Goal: Information Seeking & Learning: Learn about a topic

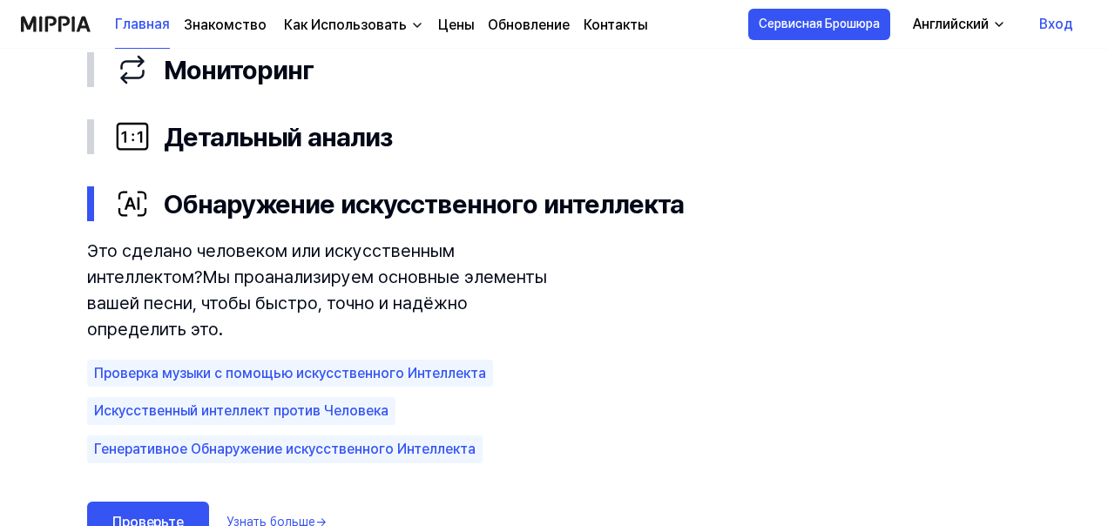
scroll to position [1090, 0]
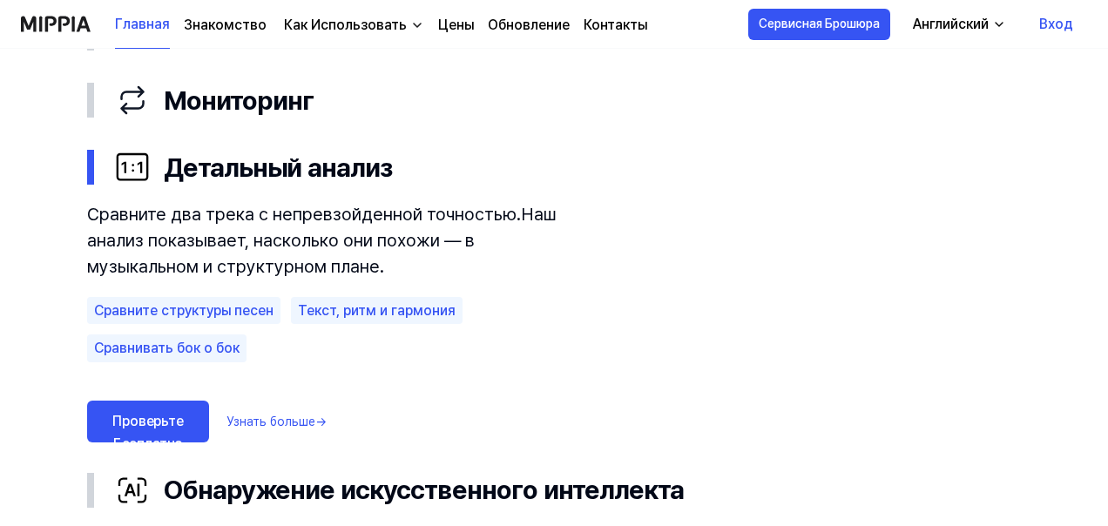
click at [394, 29] on ya-tr-span "Как Использовать" at bounding box center [345, 25] width 123 height 17
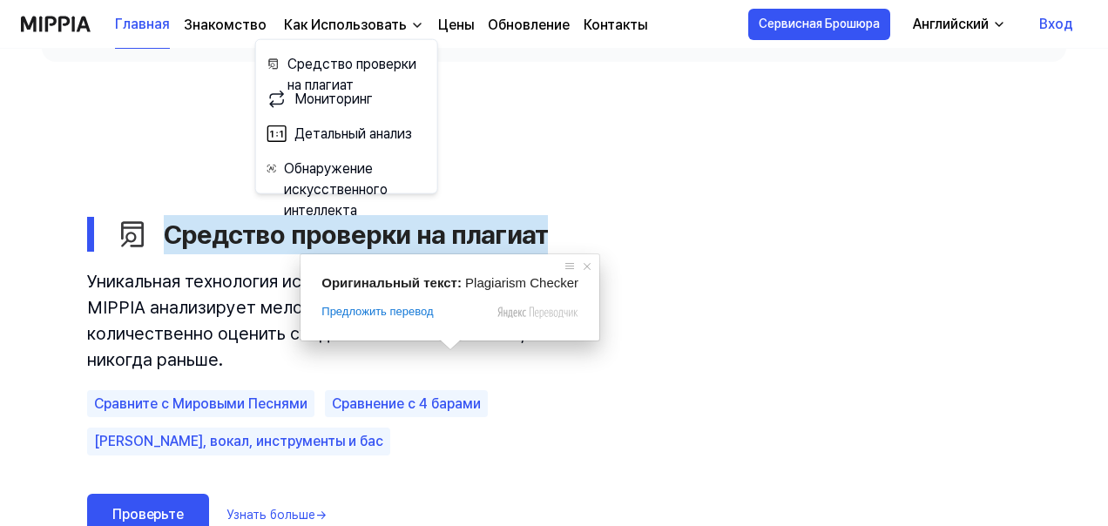
scroll to position [916, 0]
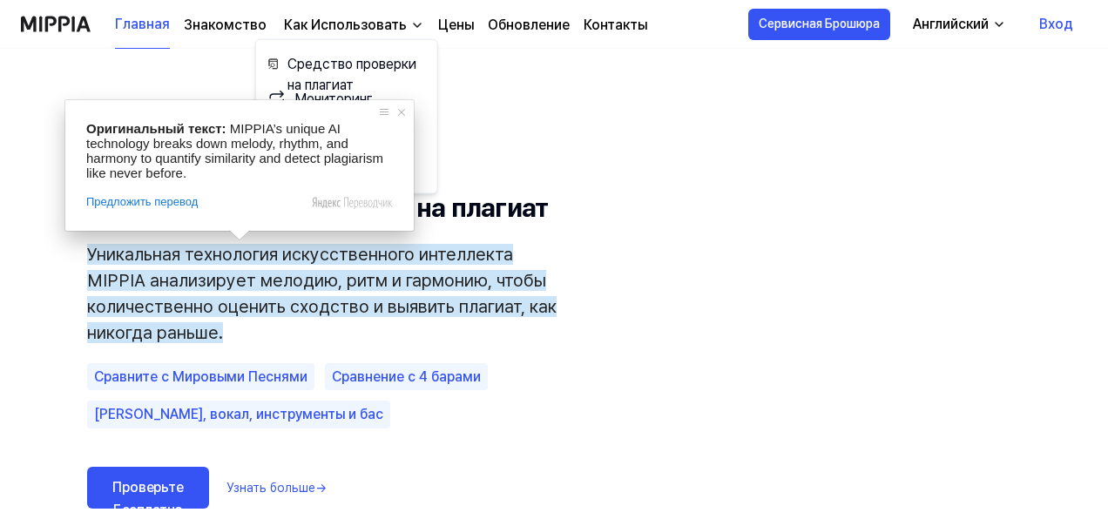
click at [145, 485] on ya-tr-span "Проверьте Бесплатно" at bounding box center [147, 498] width 71 height 39
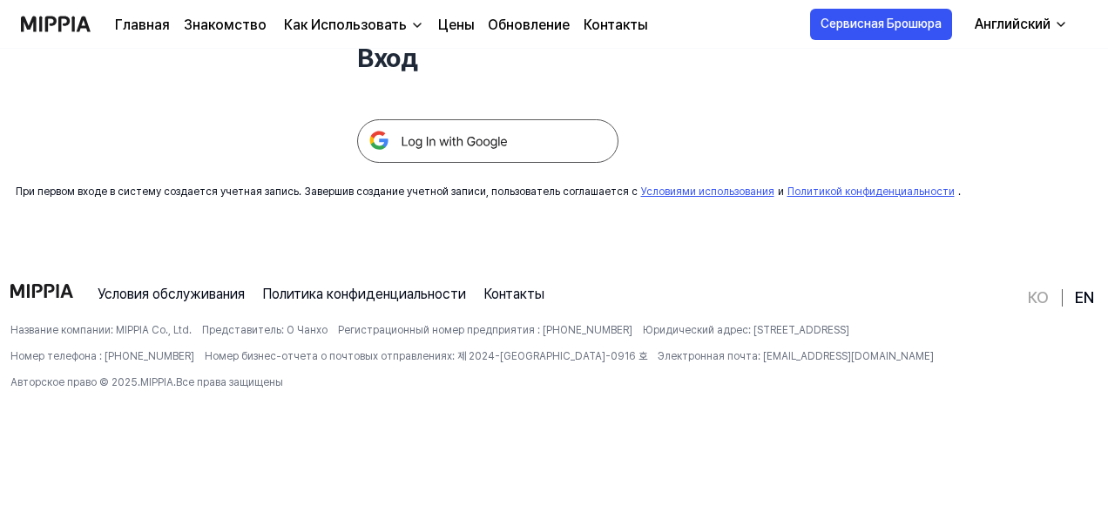
scroll to position [435, 0]
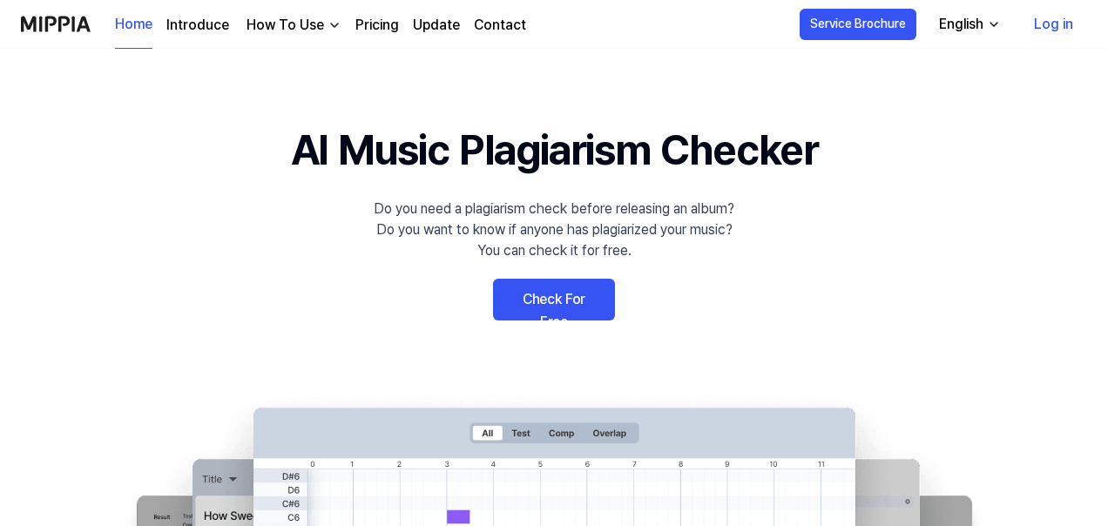
click at [582, 292] on link "Check For Free" at bounding box center [554, 300] width 122 height 42
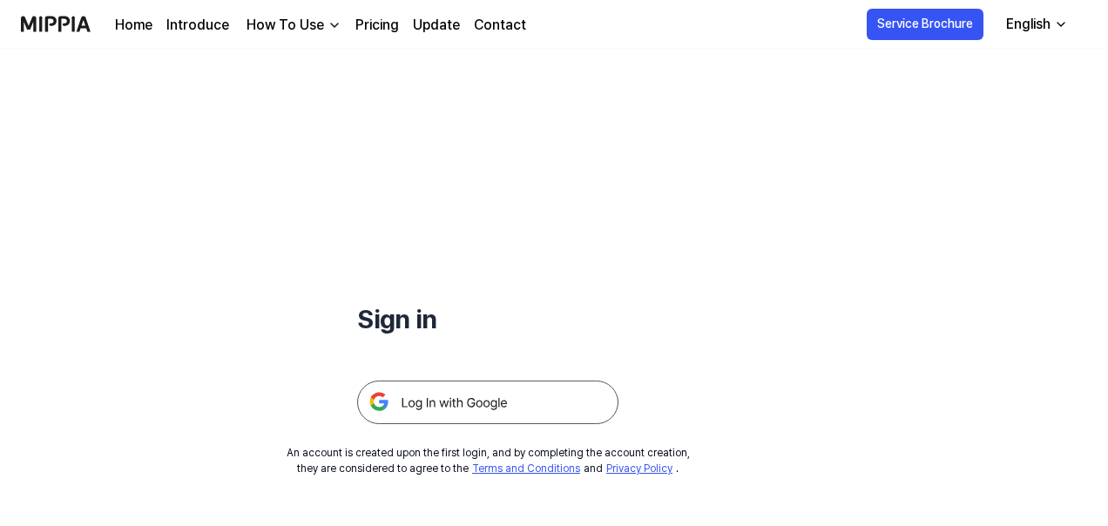
click at [372, 26] on link "Pricing" at bounding box center [377, 25] width 44 height 21
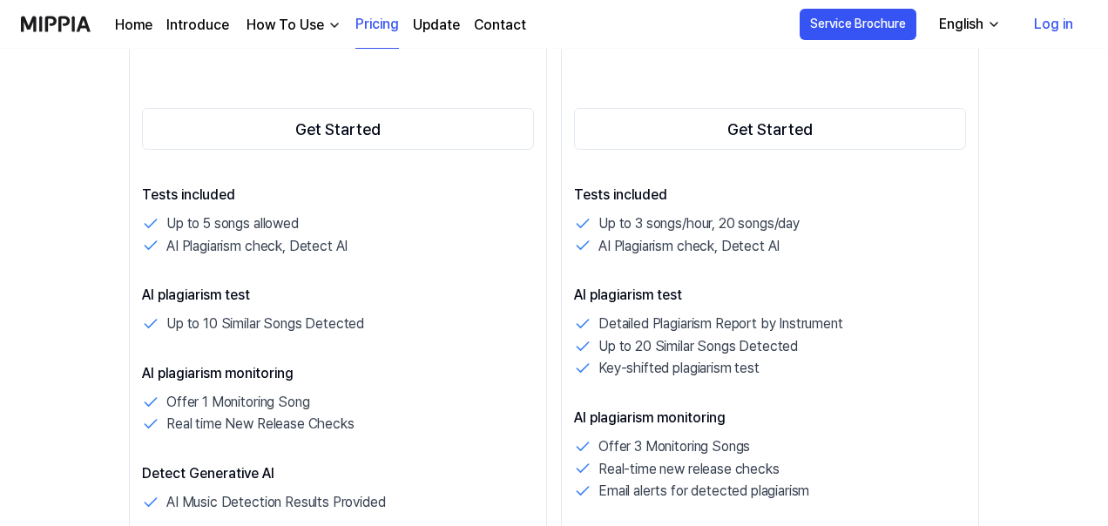
scroll to position [348, 0]
